Goal: Task Accomplishment & Management: Use online tool/utility

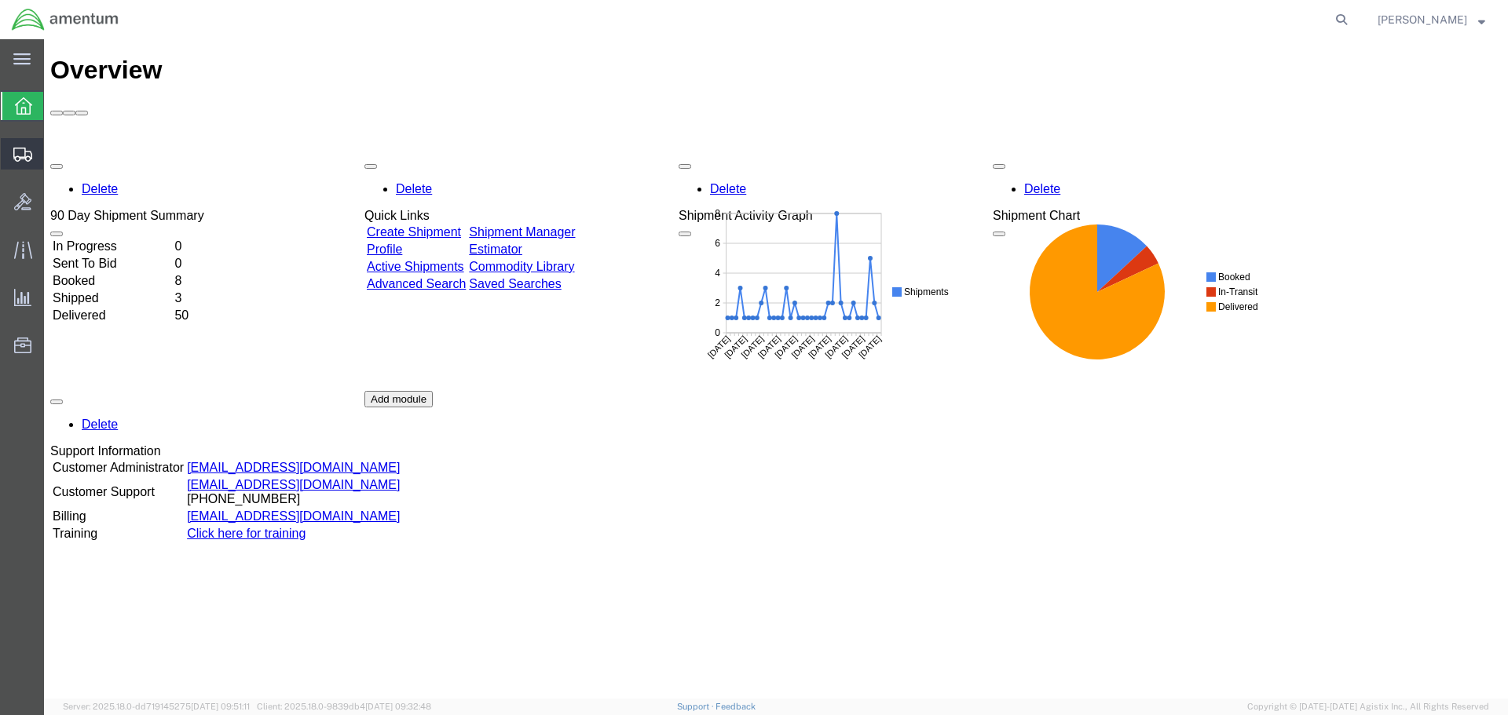
click at [29, 157] on icon at bounding box center [22, 155] width 19 height 14
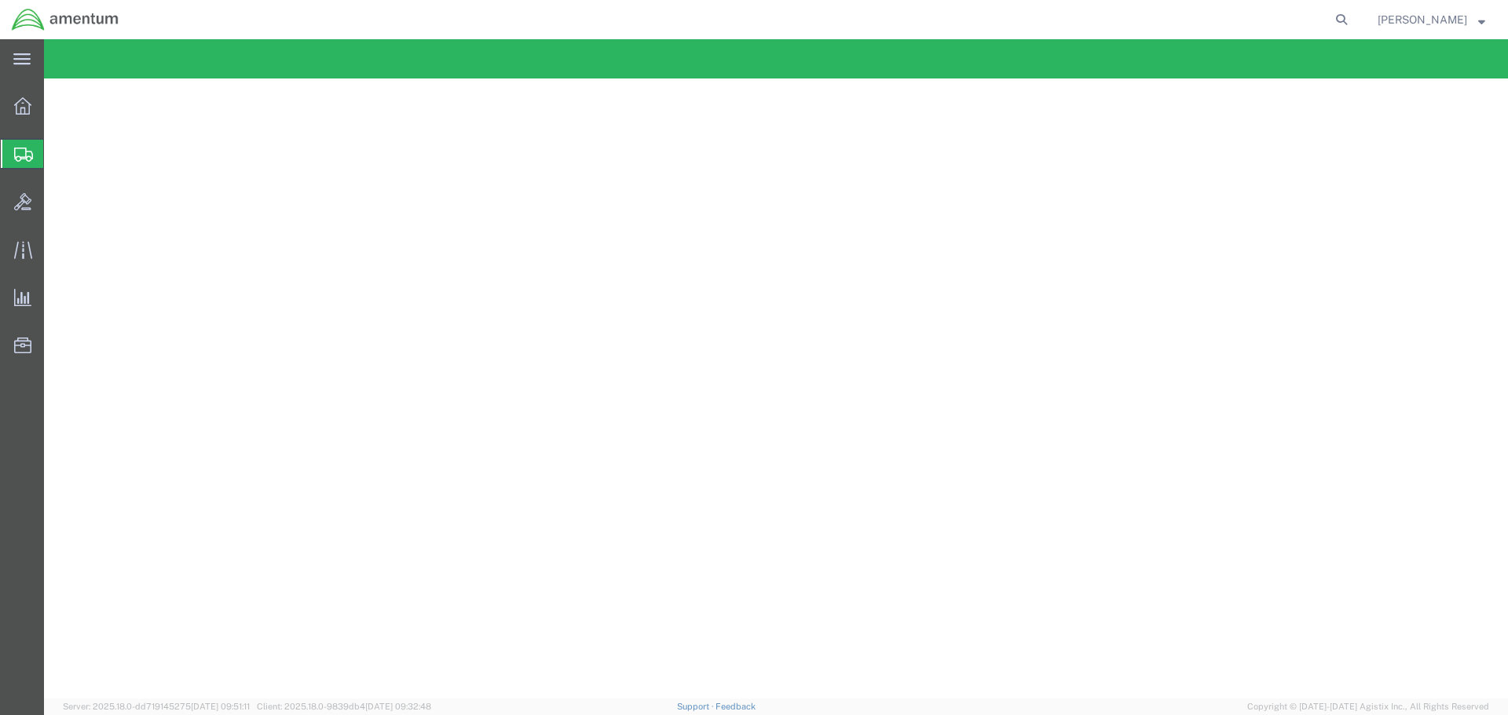
click at [0, 0] on span "Shipment Manager" at bounding box center [0, 0] width 0 height 0
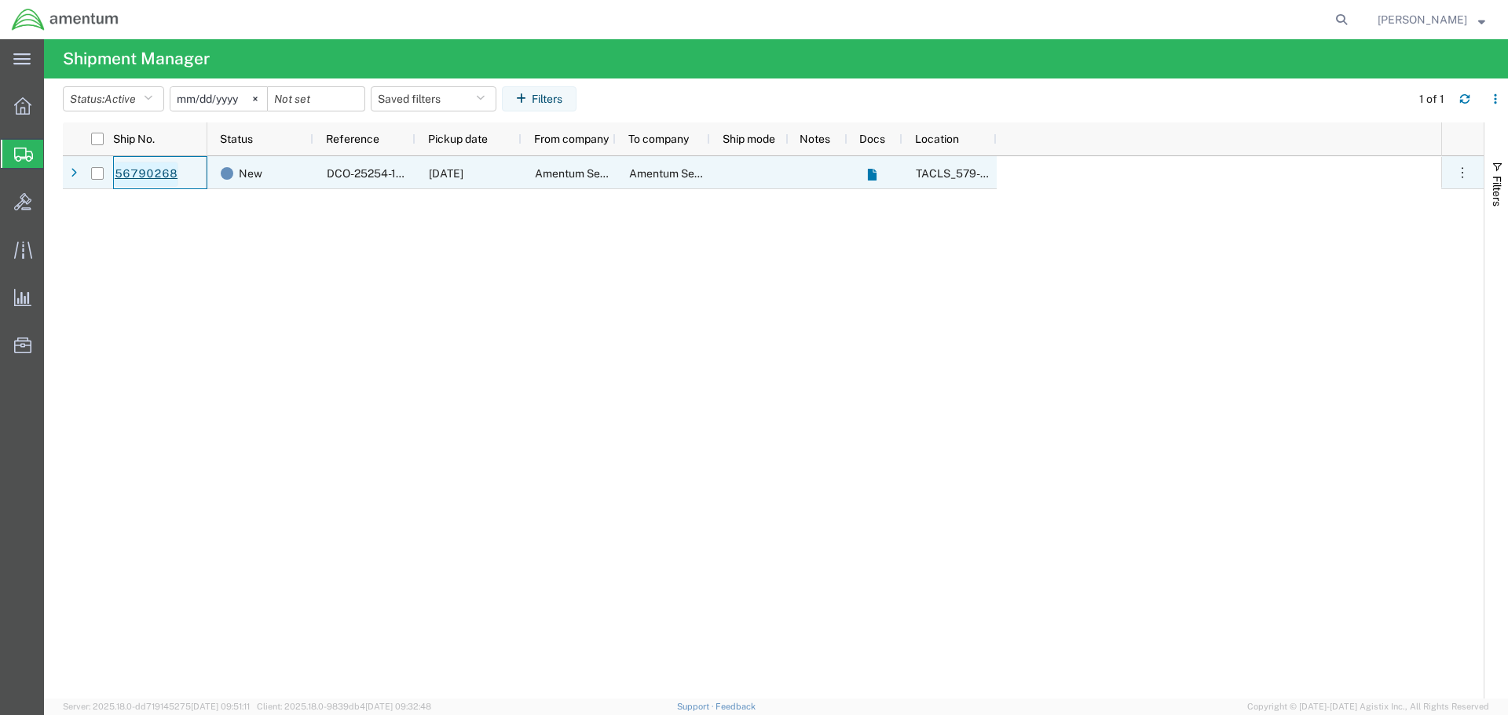
click at [123, 168] on link "56790268" at bounding box center [146, 174] width 64 height 25
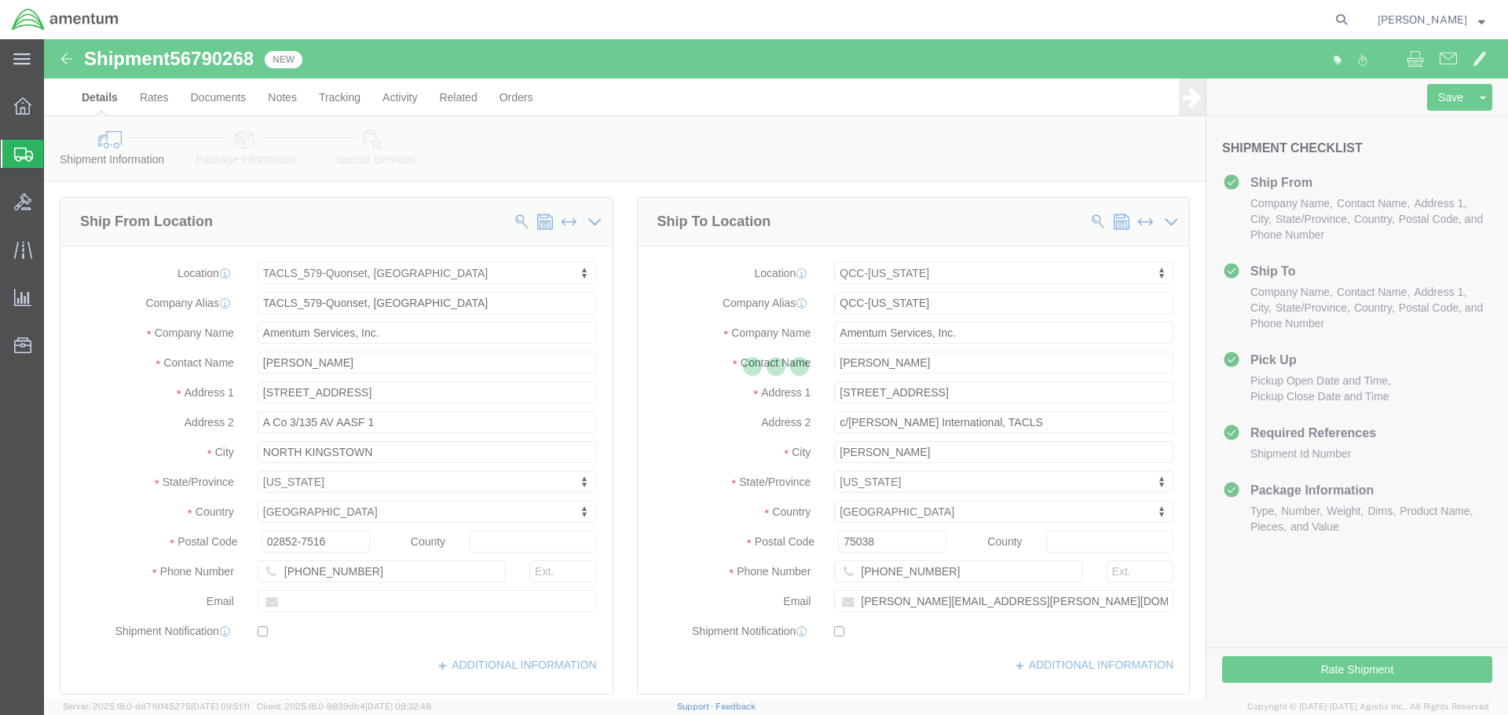
select select "42701"
select select "42668"
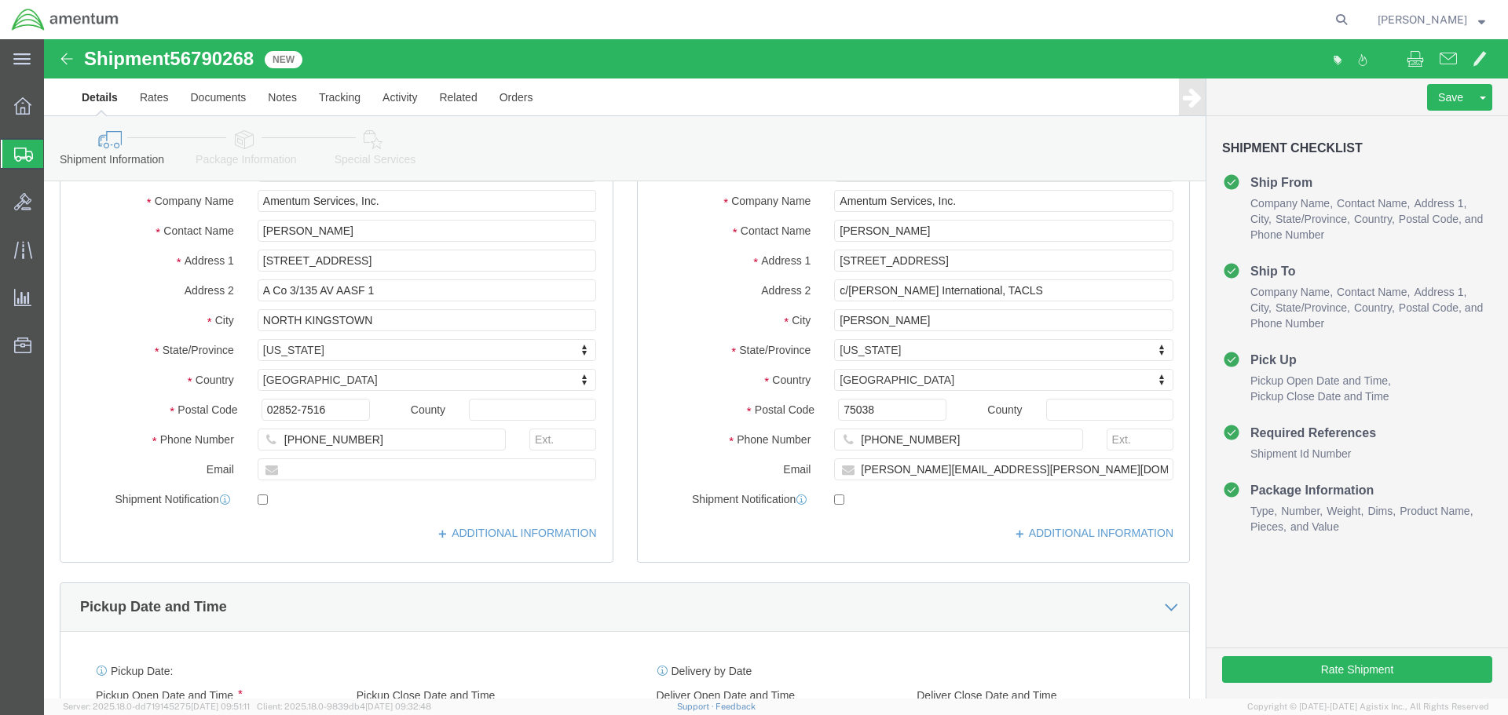
scroll to position [157, 0]
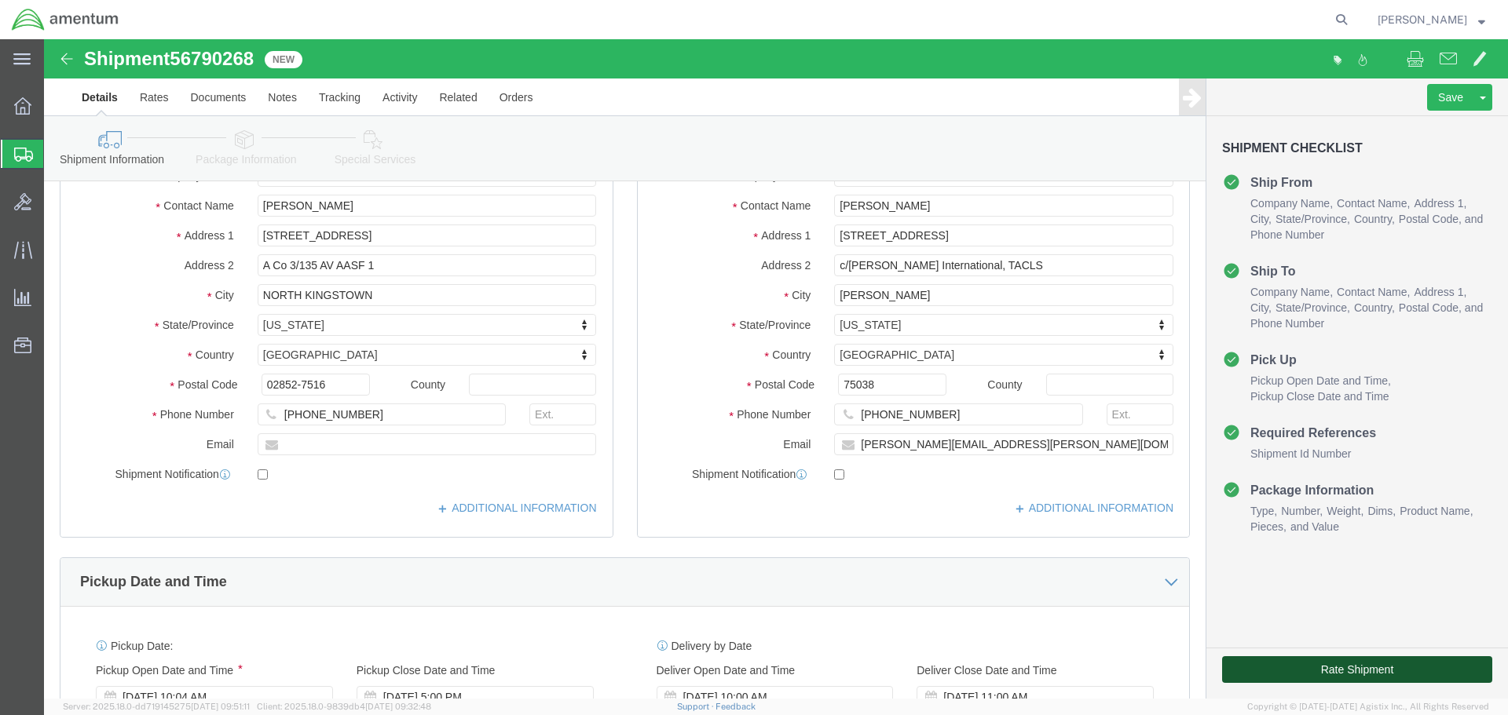
click button "Rate Shipment"
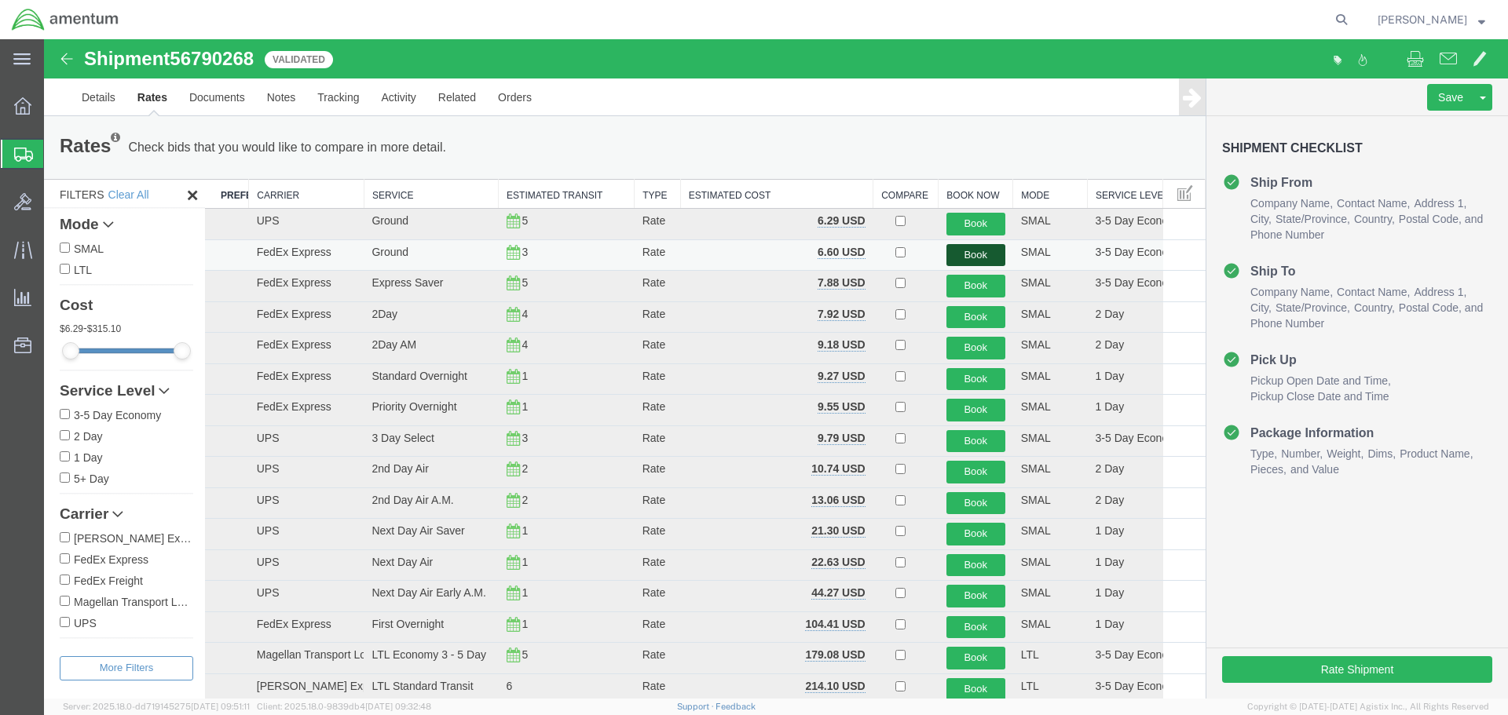
click at [946, 254] on button "Book" at bounding box center [975, 255] width 59 height 23
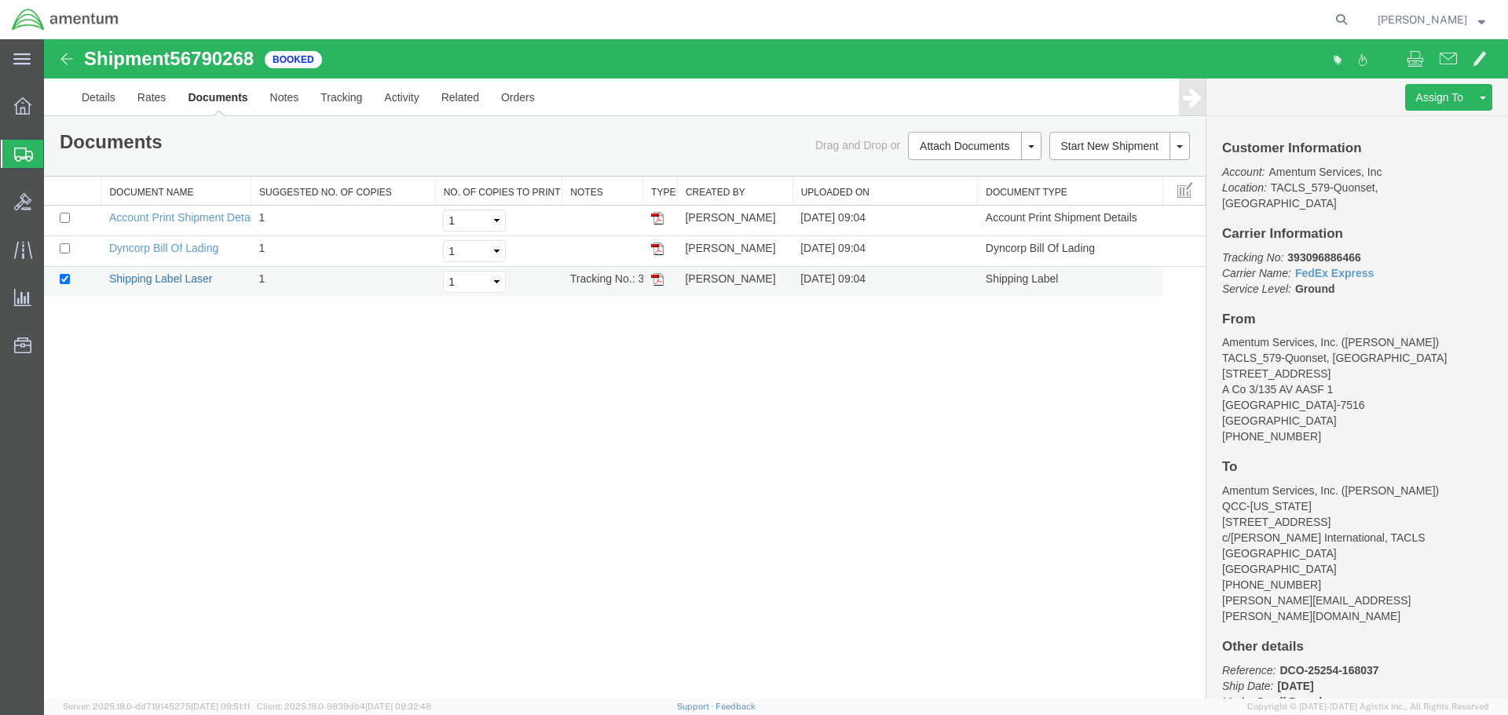
click at [137, 278] on link "Shipping Label Laser" at bounding box center [161, 279] width 104 height 13
drag, startPoint x: 16, startPoint y: 162, endPoint x: 30, endPoint y: 159, distance: 14.3
click at [16, 162] on div at bounding box center [23, 154] width 44 height 28
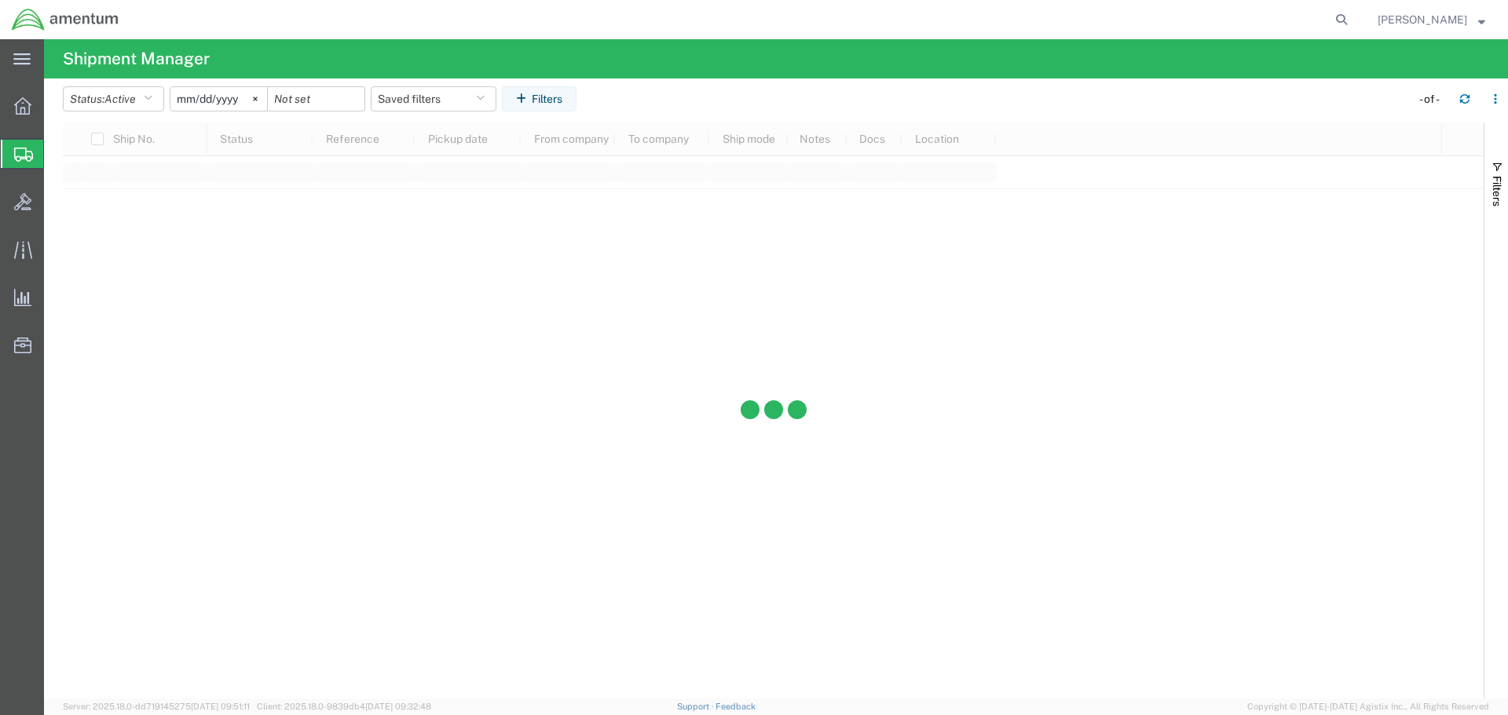
click at [0, 0] on span "Shipment Manager" at bounding box center [0, 0] width 0 height 0
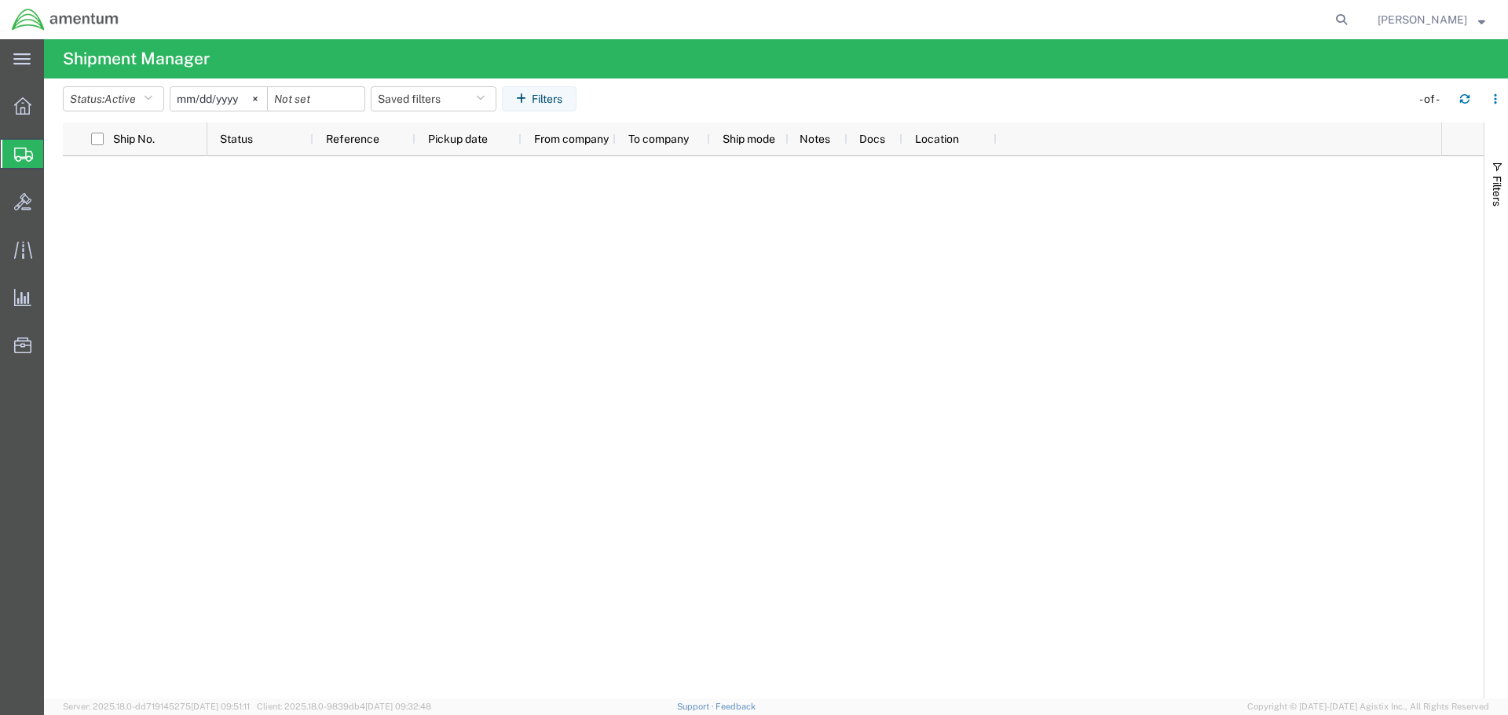
click at [0, 0] on span "Shipment Manager" at bounding box center [0, 0] width 0 height 0
click at [1459, 96] on icon "button" at bounding box center [1464, 98] width 11 height 11
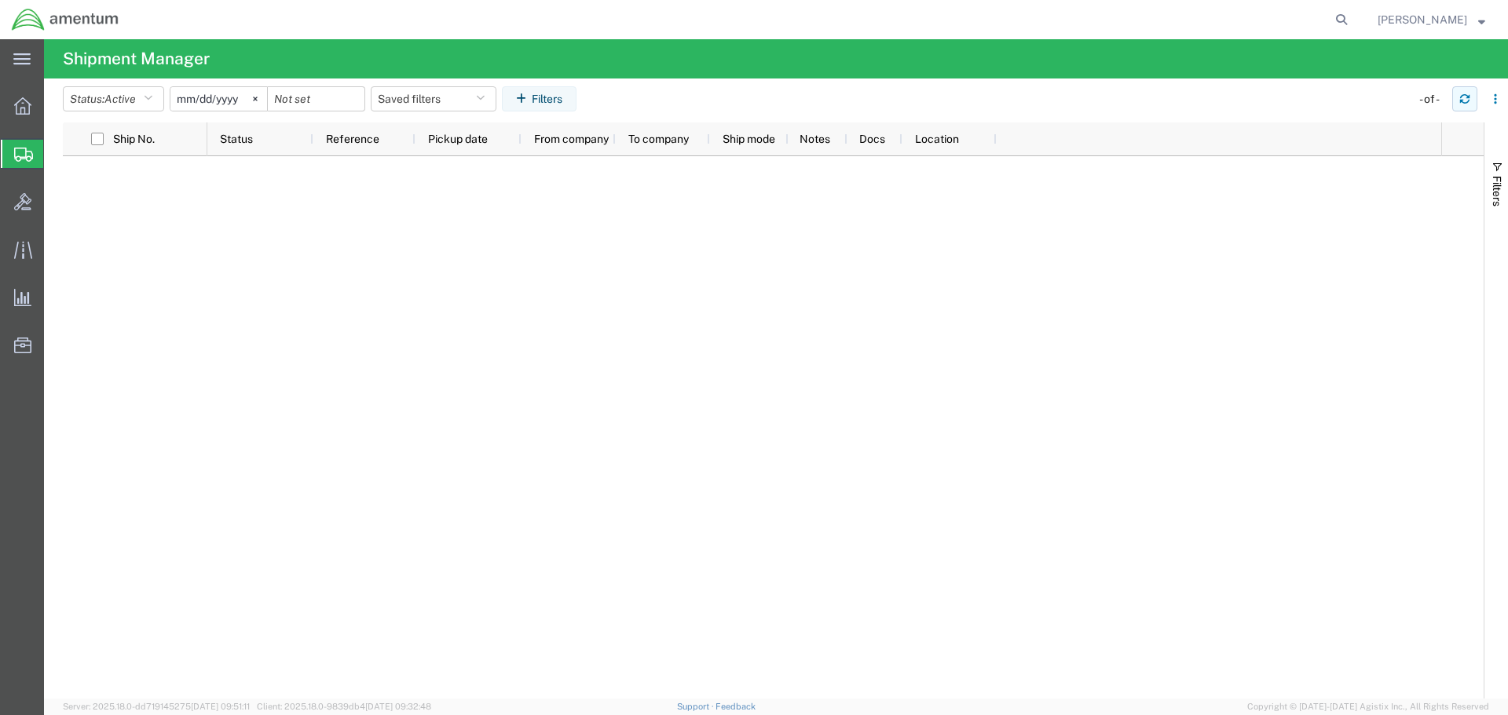
click at [1459, 96] on icon "button" at bounding box center [1464, 98] width 11 height 11
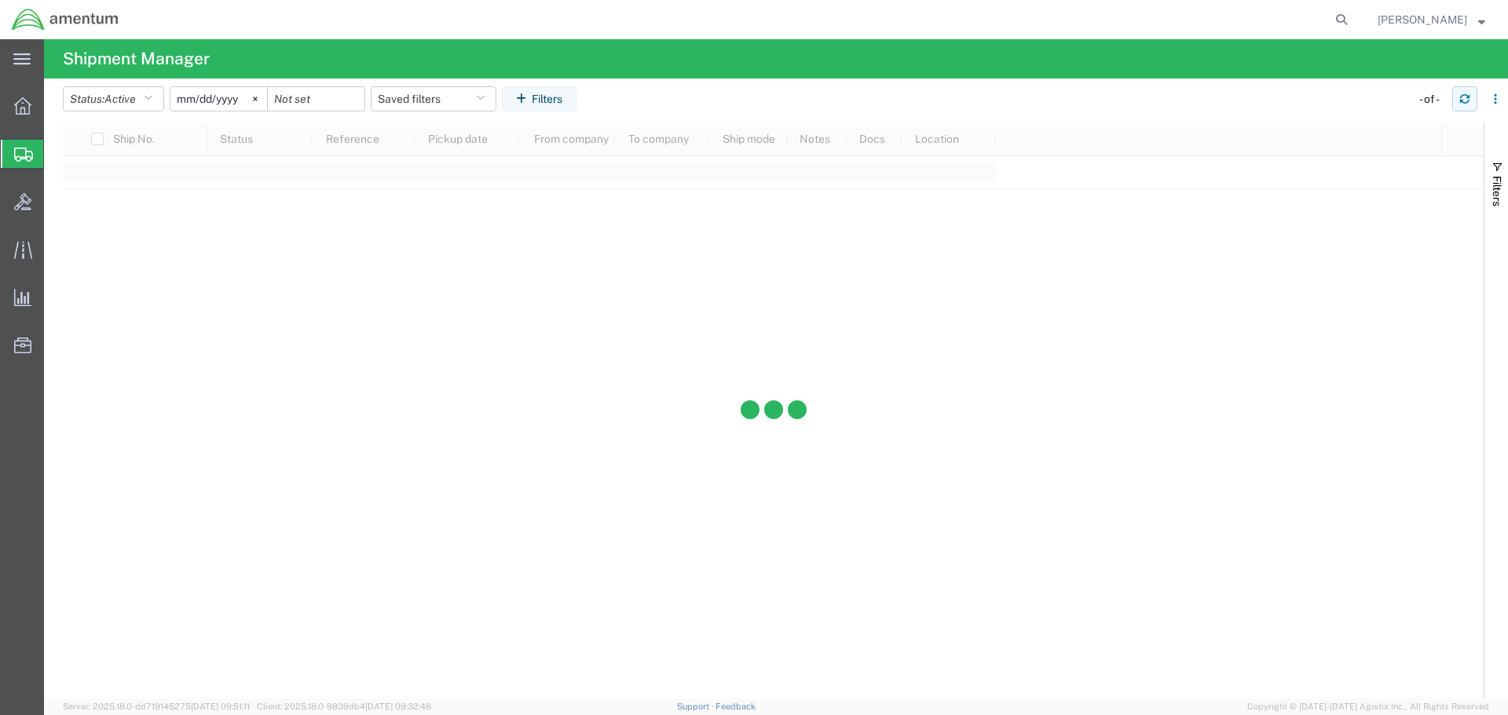
click at [1459, 96] on icon "button" at bounding box center [1464, 98] width 11 height 11
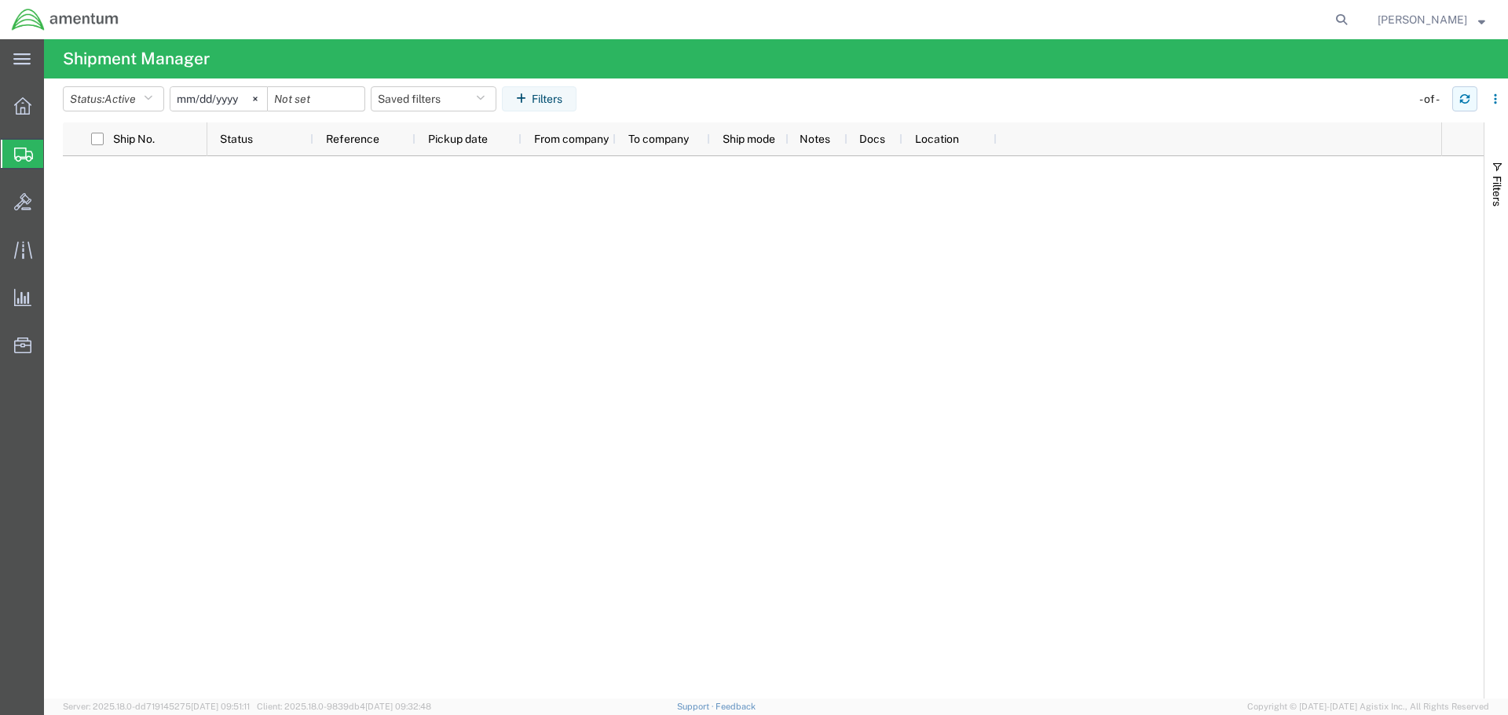
click at [1459, 96] on icon "button" at bounding box center [1464, 98] width 11 height 11
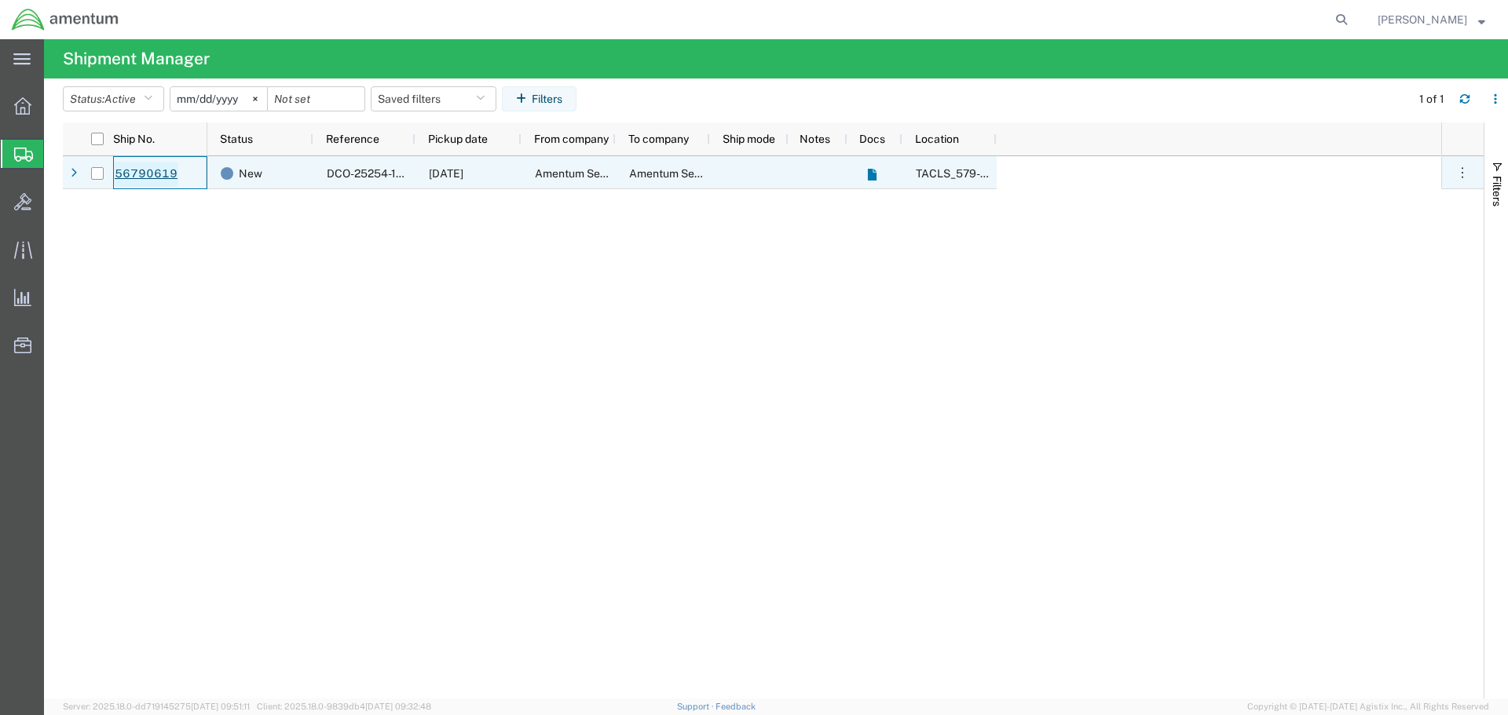
click at [150, 181] on link "56790619" at bounding box center [146, 174] width 64 height 25
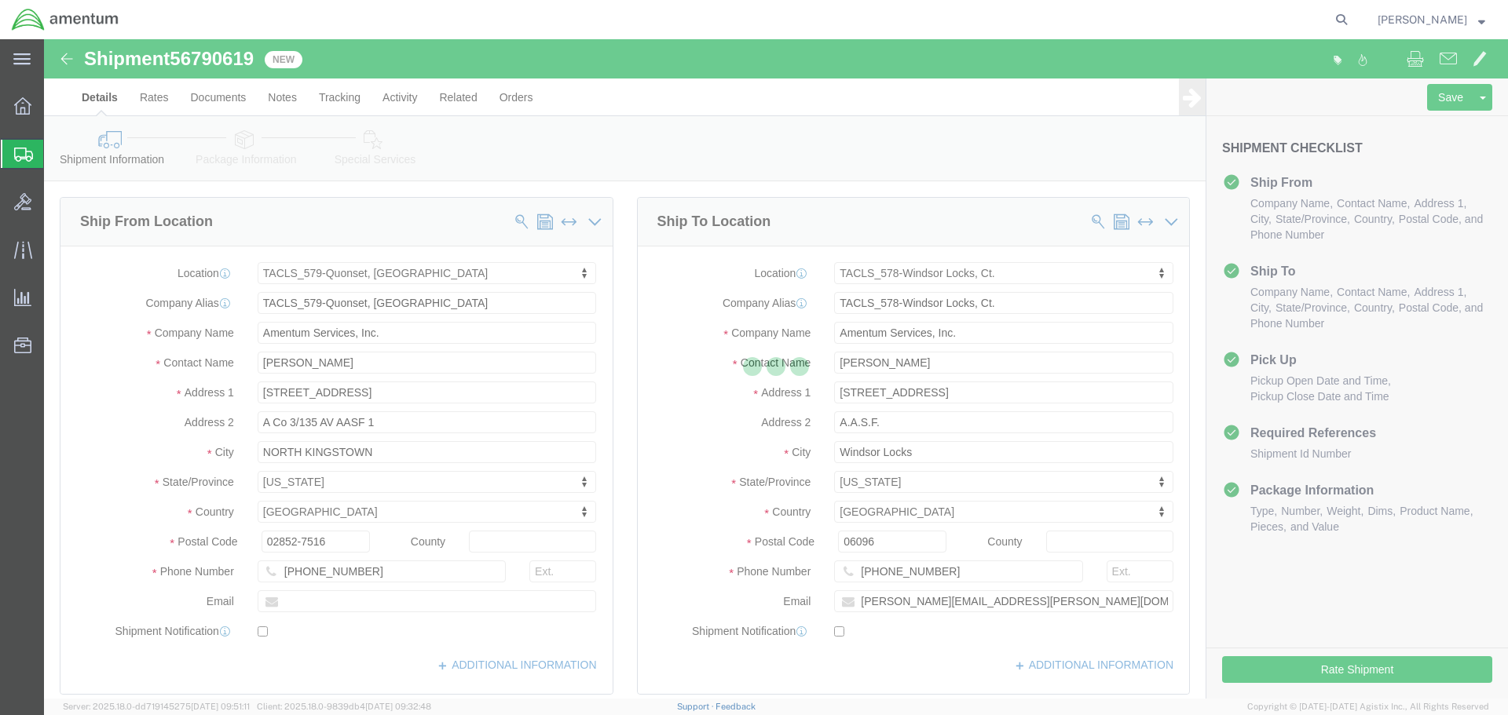
select select "42701"
select select "42700"
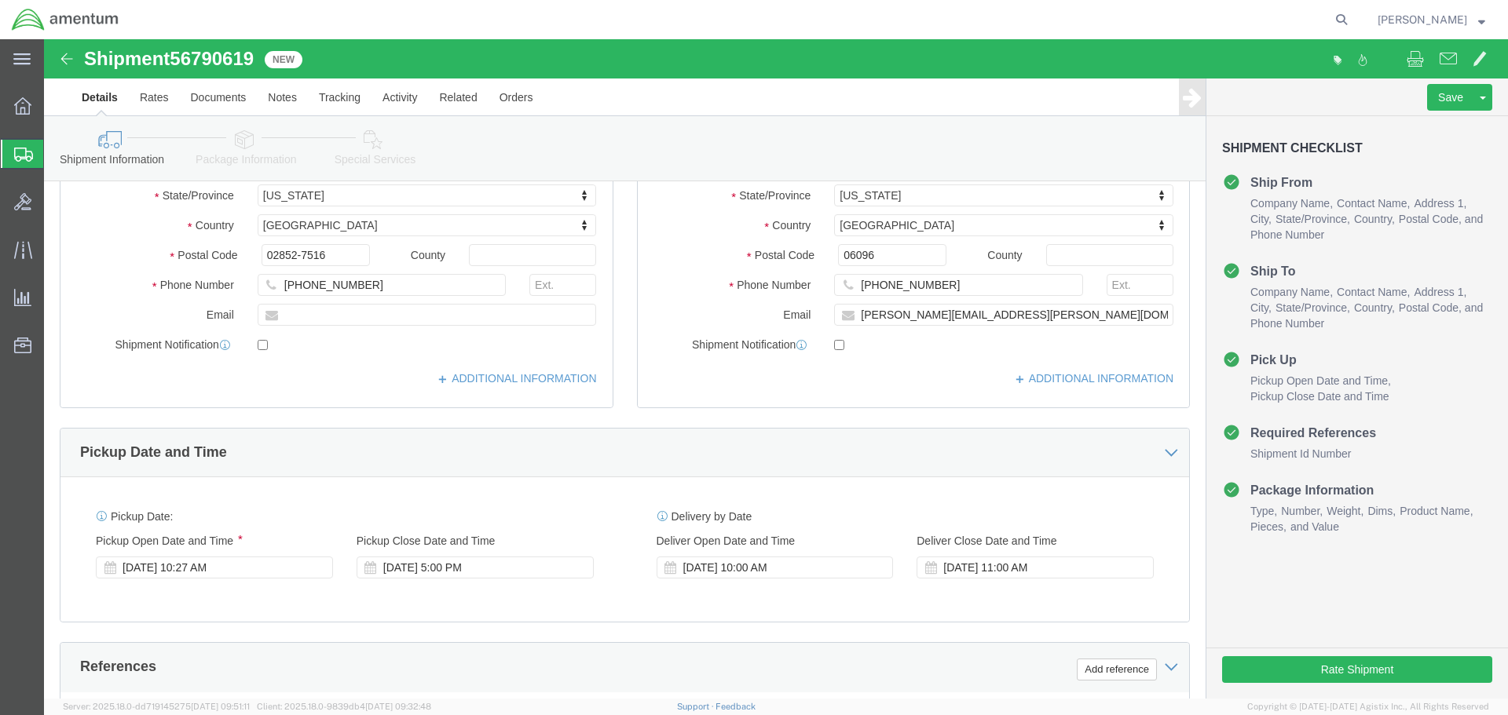
scroll to position [314, 0]
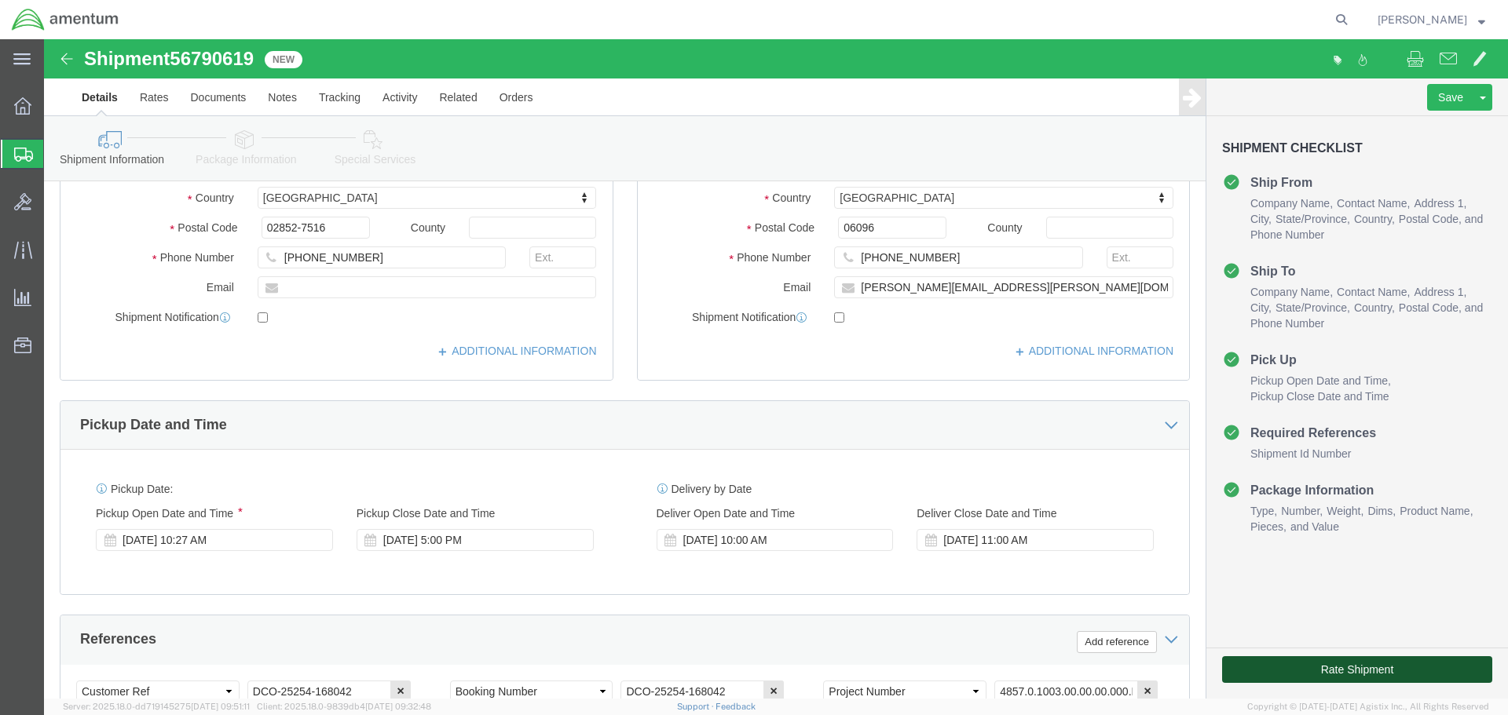
drag, startPoint x: 1280, startPoint y: 628, endPoint x: 666, endPoint y: 321, distance: 686.7
click button "Rate Shipment"
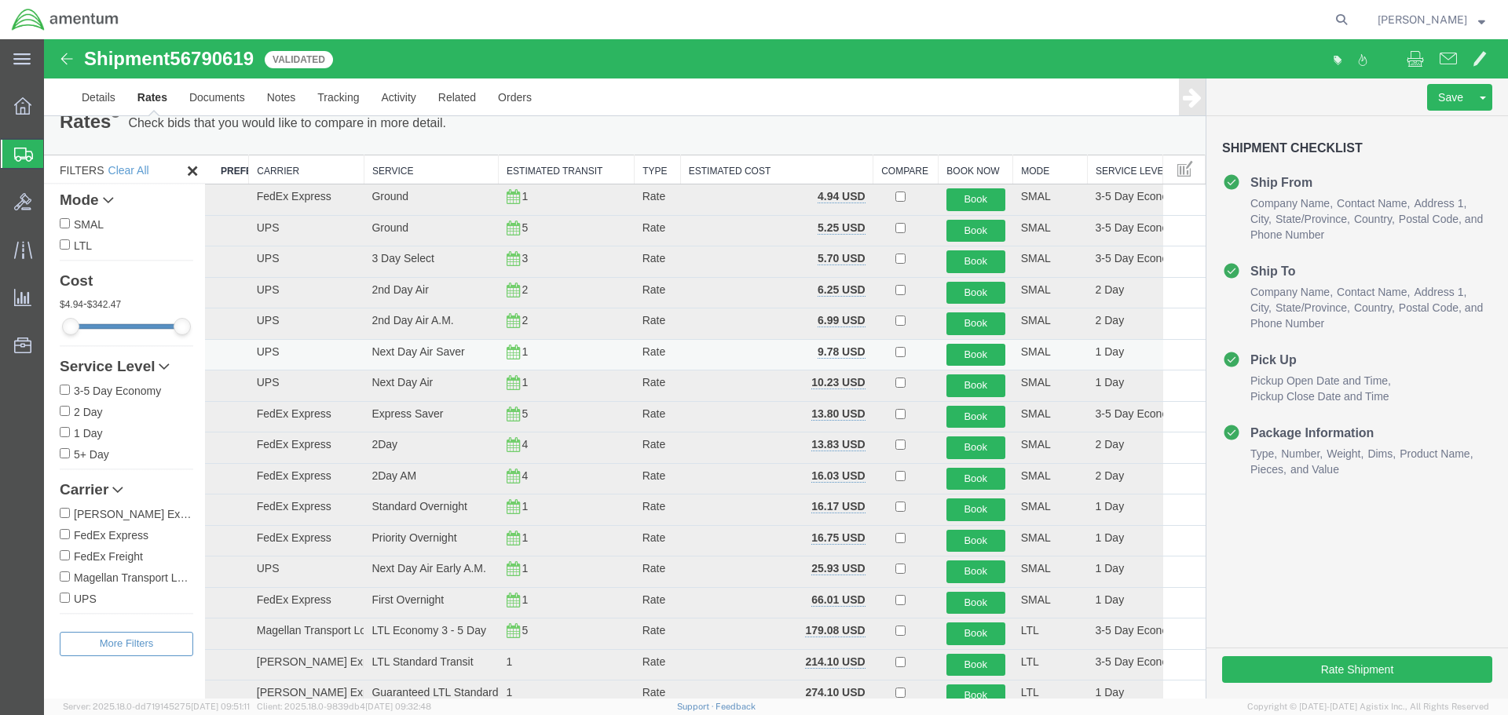
scroll to position [5, 0]
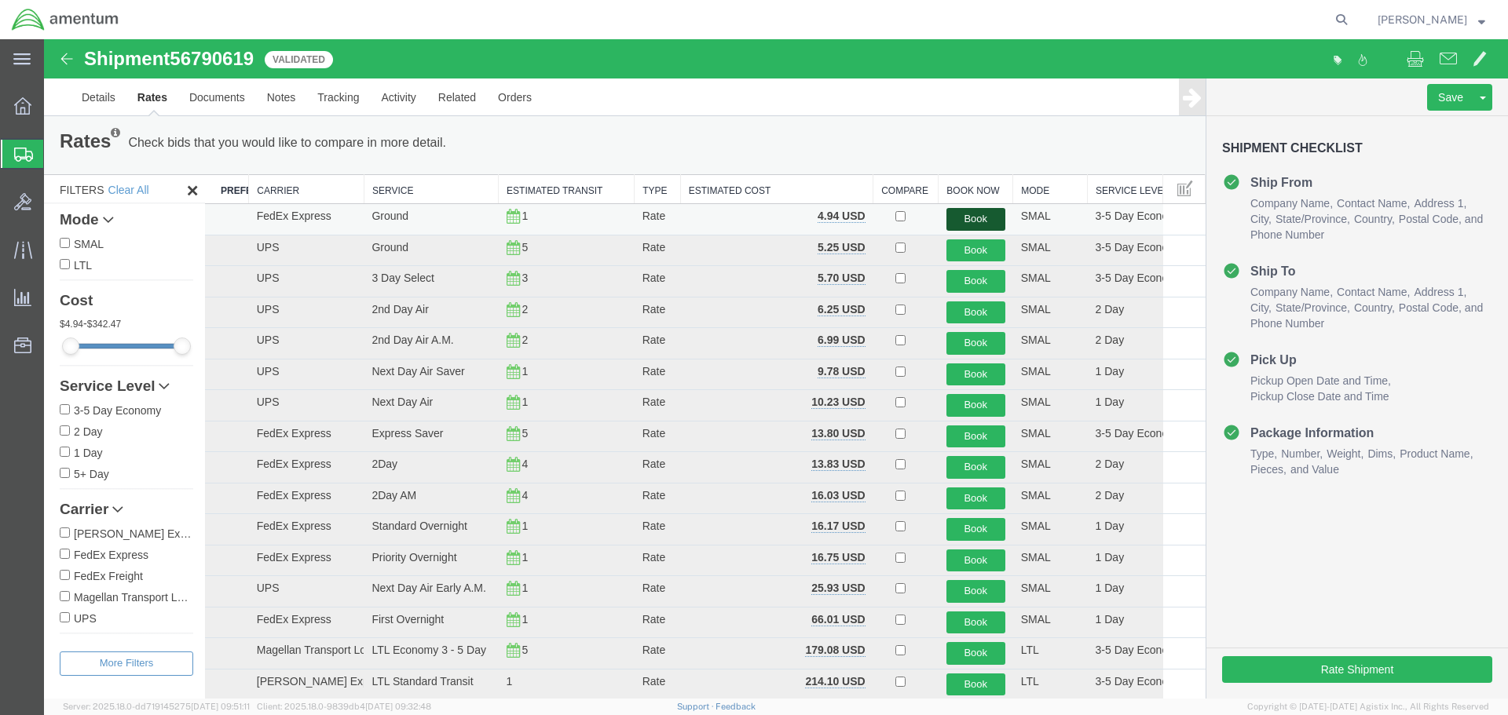
click at [946, 221] on button "Book" at bounding box center [975, 219] width 59 height 23
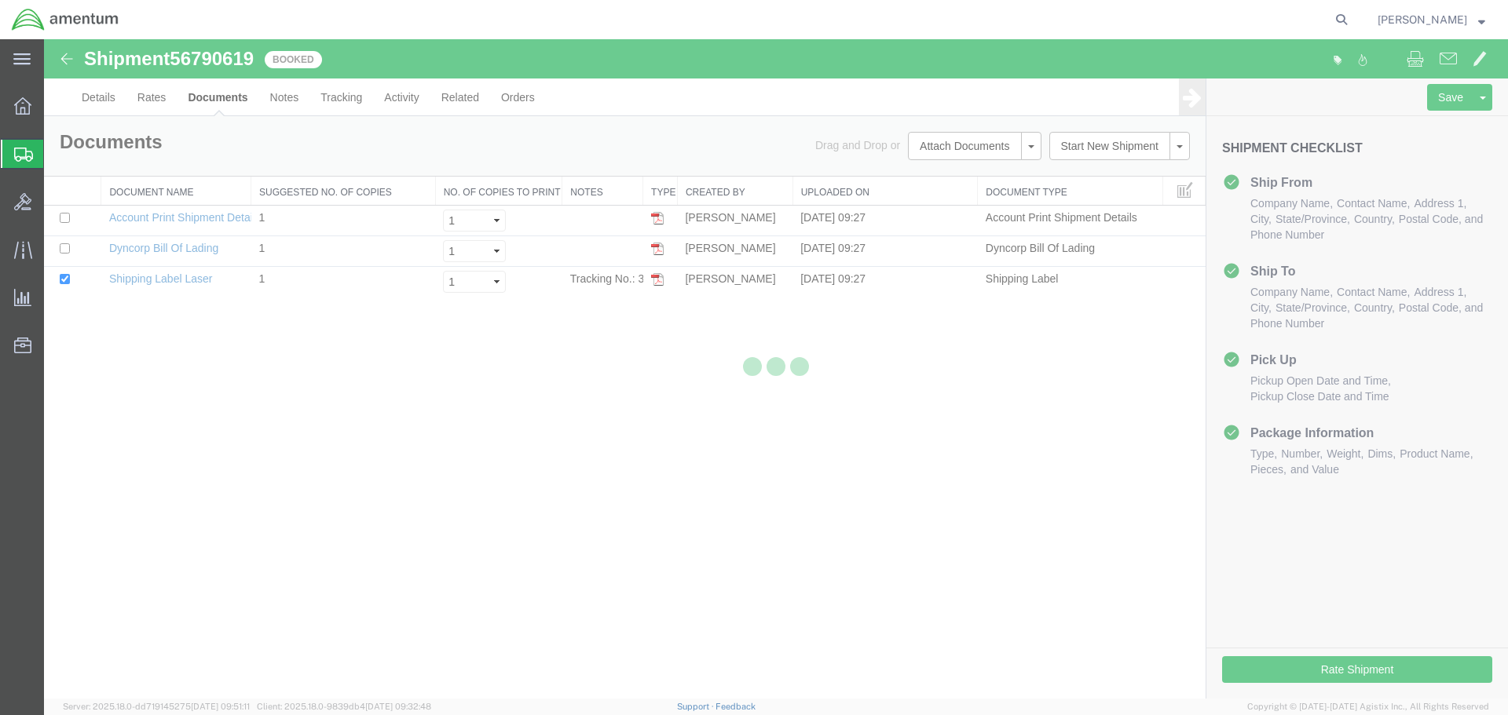
scroll to position [0, 0]
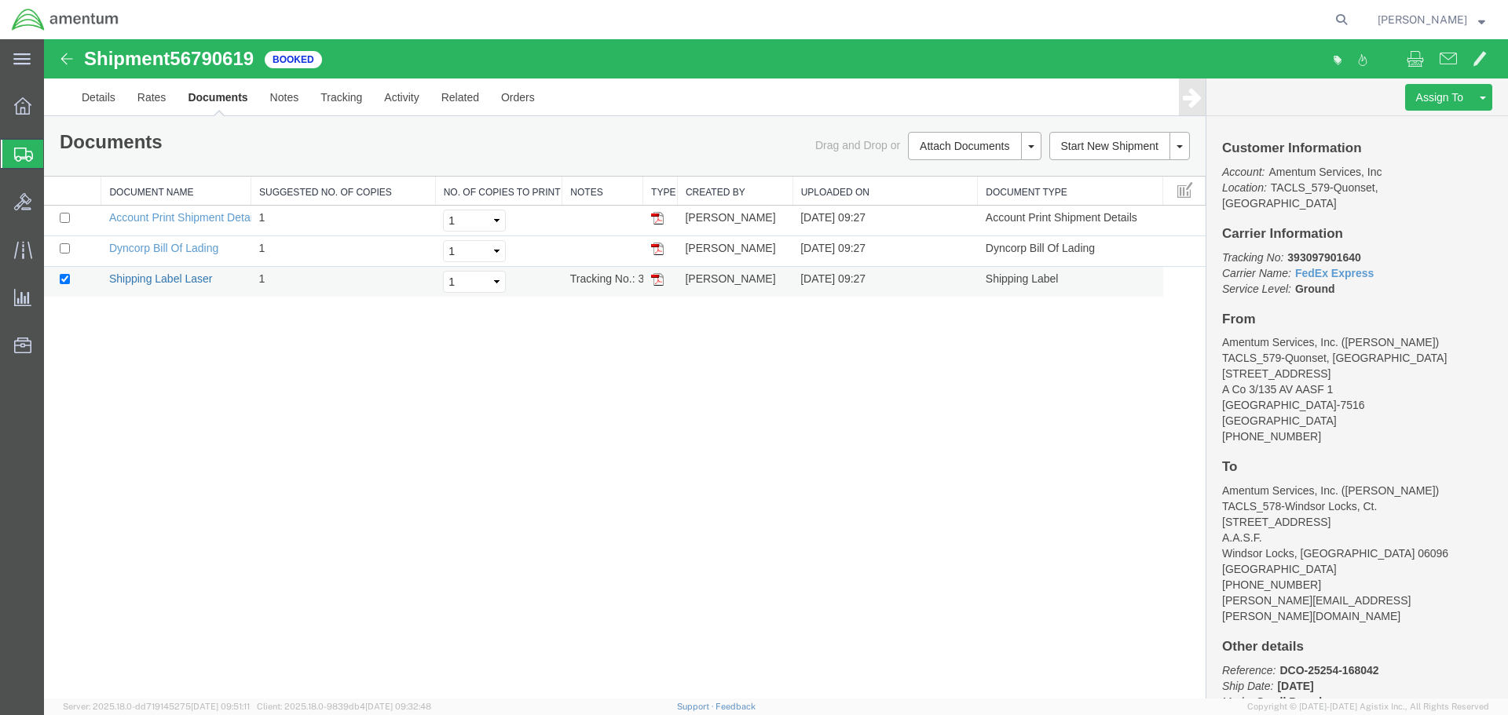
click at [123, 281] on link "Shipping Label Laser" at bounding box center [161, 279] width 104 height 13
